Goal: Browse casually

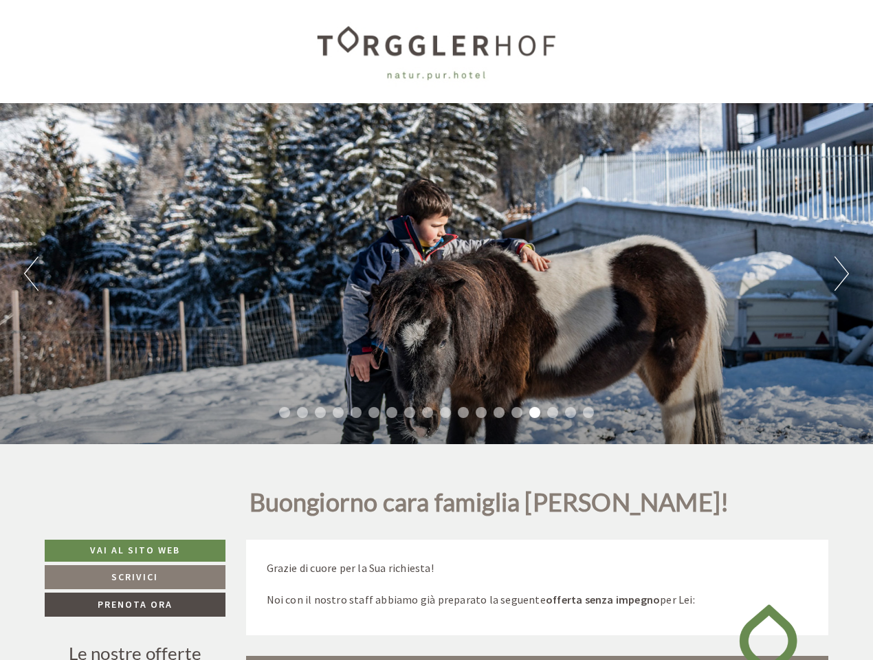
click at [437, 330] on div "Previous Next 1 2 3 4 5 6 7 8 9 10 11 12 13 14 15 16 17 18" at bounding box center [436, 273] width 873 height 341
click at [31, 274] on button "Previous" at bounding box center [31, 273] width 14 height 34
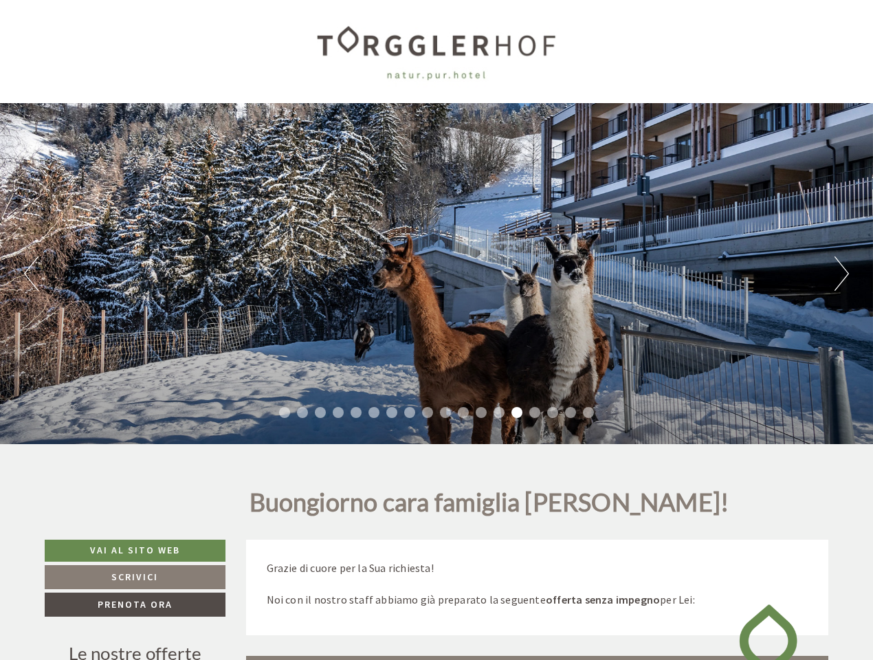
click at [437, 274] on div "Previous Next 1 2 3 4 5 6 7 8 9 10 11 12 13 14 15 16 17 18" at bounding box center [436, 273] width 873 height 341
click at [841, 274] on button "Next" at bounding box center [842, 273] width 14 height 34
click at [285, 412] on li "1" at bounding box center [284, 412] width 11 height 11
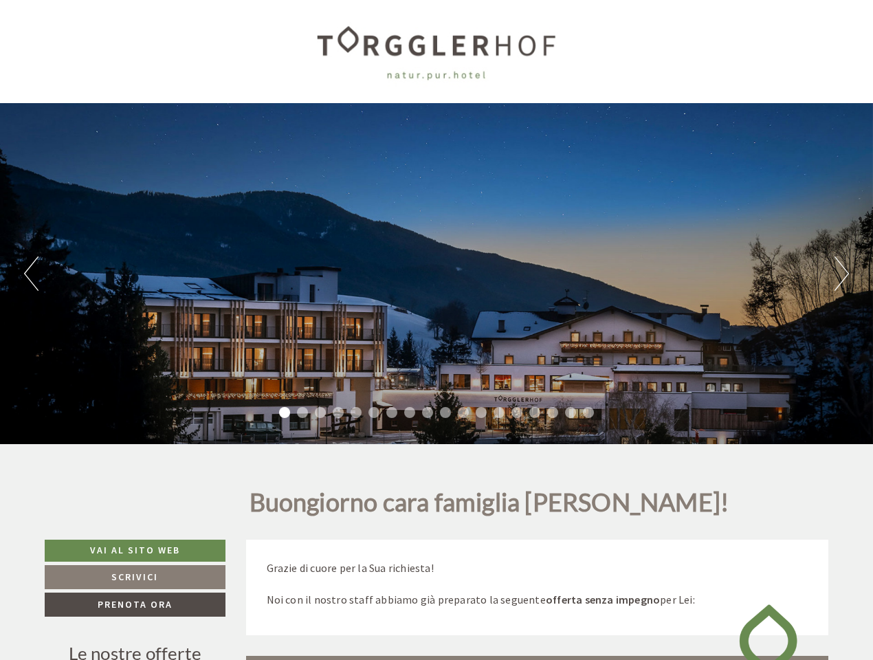
click at [302, 412] on li "2" at bounding box center [302, 412] width 11 height 11
click at [320, 412] on li "3" at bounding box center [320, 412] width 11 height 11
click at [338, 412] on li "4" at bounding box center [338, 412] width 11 height 11
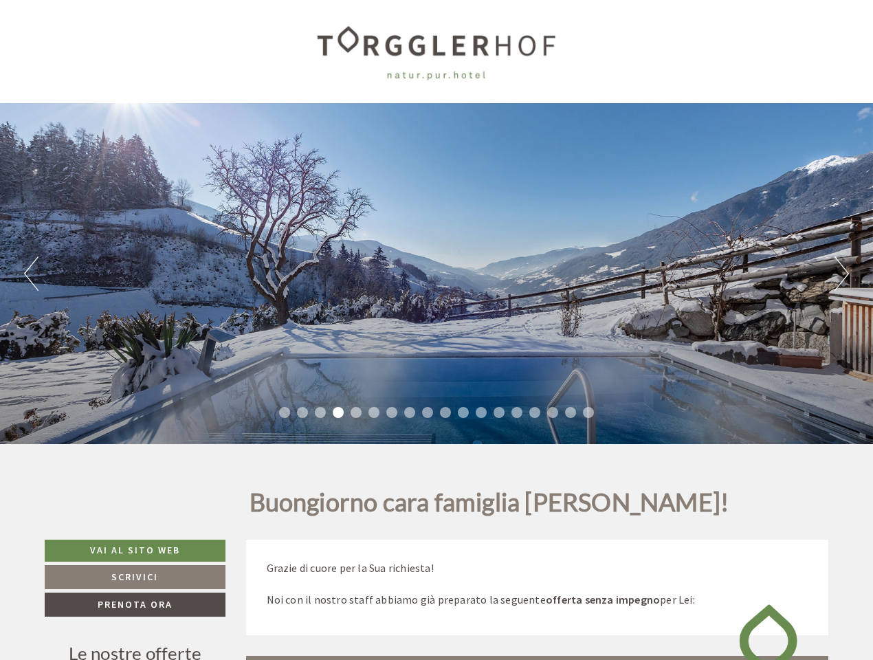
click at [356, 412] on li "5" at bounding box center [356, 412] width 11 height 11
click at [374, 412] on li "6" at bounding box center [373, 412] width 11 height 11
